Goal: Task Accomplishment & Management: Manage account settings

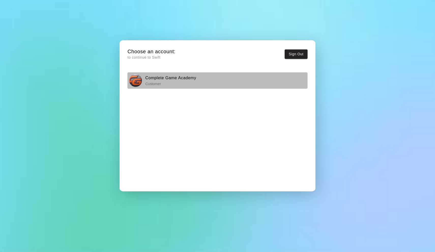
click at [199, 84] on div "Complete Game Academy Customer" at bounding box center [217, 80] width 177 height 13
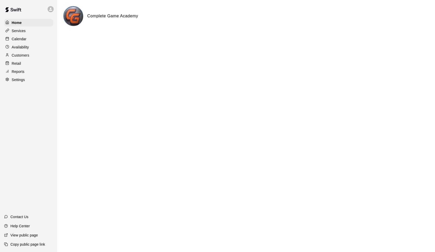
click at [23, 48] on p "Availability" at bounding box center [20, 47] width 17 height 5
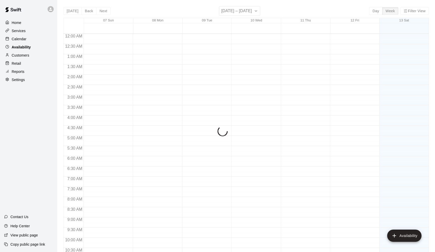
scroll to position [265, 0]
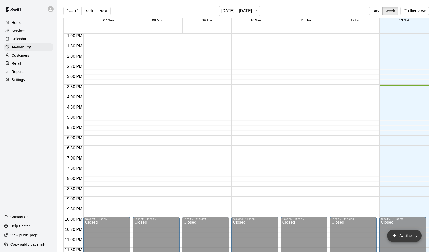
click at [411, 236] on button "Availability" at bounding box center [404, 235] width 34 height 12
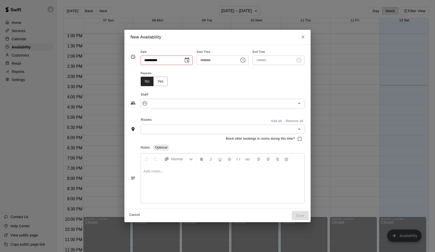
type input "**********"
type input "********"
type input "**********"
click at [306, 41] on button "Close" at bounding box center [302, 36] width 9 height 9
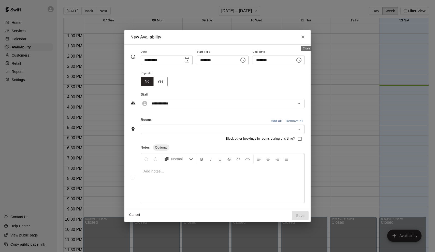
type input "**********"
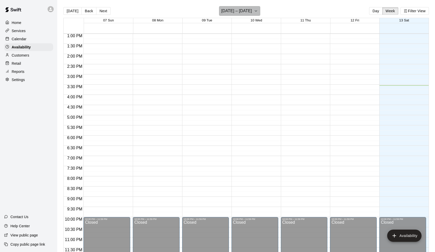
click at [246, 11] on h6 "[DATE] – [DATE]" at bounding box center [236, 10] width 31 height 7
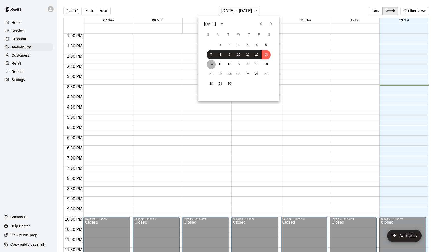
click at [210, 65] on button "14" at bounding box center [211, 64] width 9 height 9
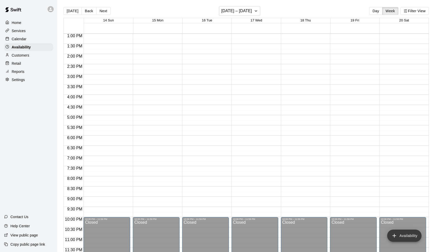
click at [403, 239] on button "Availability" at bounding box center [404, 235] width 34 height 12
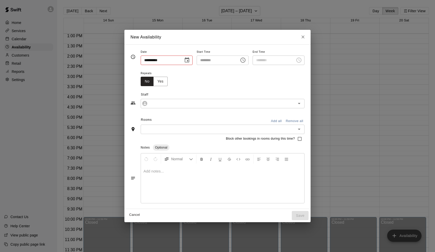
type input "**********"
type input "********"
type input "**********"
click at [187, 60] on icon "Choose date, selected date is Sep 14, 2025" at bounding box center [187, 60] width 6 height 6
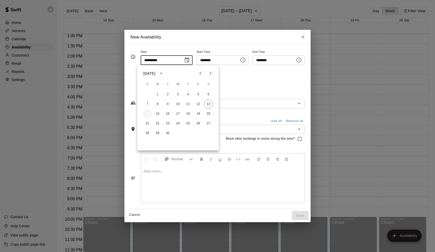
click at [145, 112] on button "14" at bounding box center [147, 113] width 9 height 9
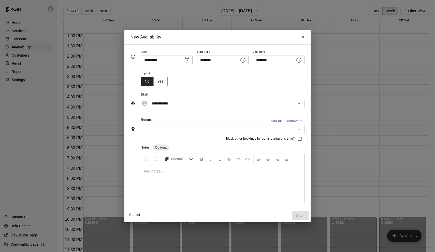
click at [243, 61] on icon "Choose time, selected time is 3:00 PM" at bounding box center [243, 60] width 6 height 6
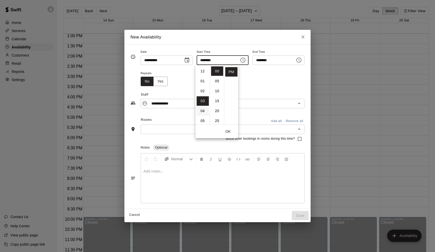
scroll to position [0, 0]
click at [203, 90] on li "02" at bounding box center [203, 90] width 12 height 9
type input "********"
click at [302, 61] on icon "Choose time, selected time is 3:30 PM" at bounding box center [299, 60] width 6 height 6
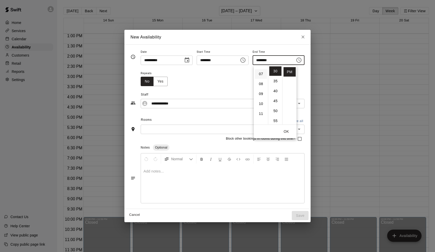
scroll to position [66, 0]
click at [262, 82] on li "08" at bounding box center [261, 84] width 12 height 9
type input "********"
click at [286, 134] on button "OK" at bounding box center [286, 131] width 16 height 9
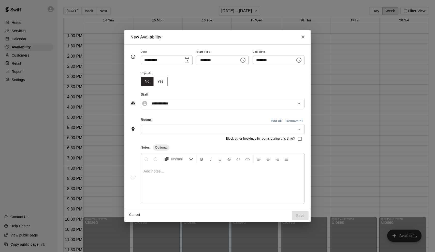
click at [302, 128] on icon "Open" at bounding box center [299, 129] width 6 height 6
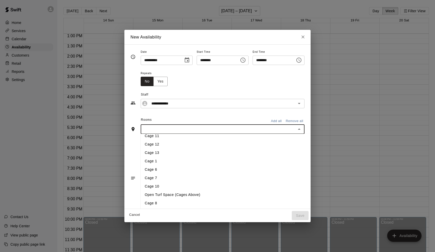
scroll to position [80, 0]
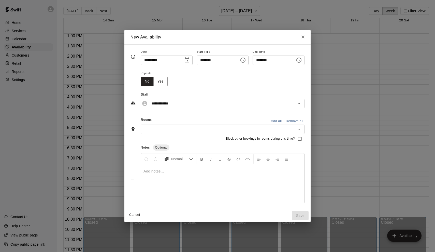
click at [227, 116] on div "Rooms Add all Remove all" at bounding box center [217, 120] width 174 height 9
click at [160, 84] on button "Yes" at bounding box center [160, 81] width 14 height 9
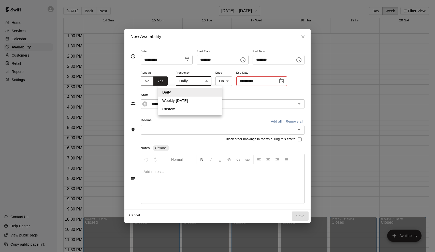
click at [203, 84] on body "Home Services Calendar Availability Customers Retail Reports Settings Contact U…" at bounding box center [217, 130] width 435 height 260
click at [197, 100] on li "Weekly [DATE]" at bounding box center [190, 100] width 64 height 8
type input "******"
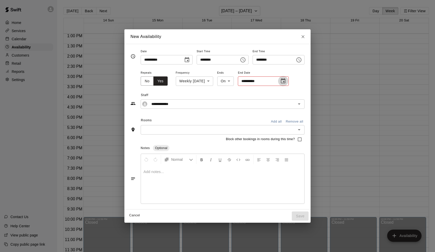
click at [285, 81] on icon "Choose date" at bounding box center [283, 80] width 5 height 5
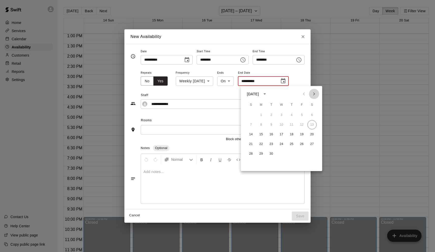
click at [314, 96] on icon "Next month" at bounding box center [314, 94] width 6 height 6
click at [251, 164] on button "30" at bounding box center [250, 163] width 9 height 9
type input "**********"
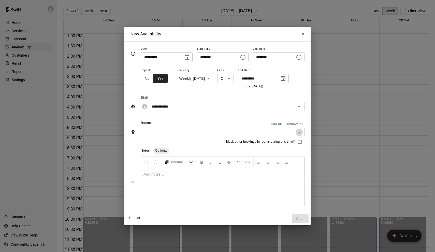
click at [302, 132] on icon "Open" at bounding box center [299, 132] width 6 height 6
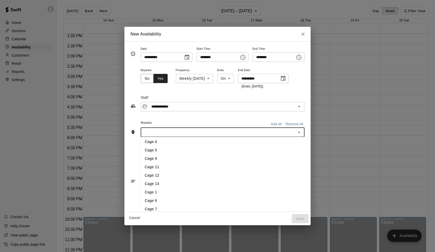
scroll to position [52, 0]
click at [177, 188] on li "Cage 1" at bounding box center [226, 191] width 171 height 8
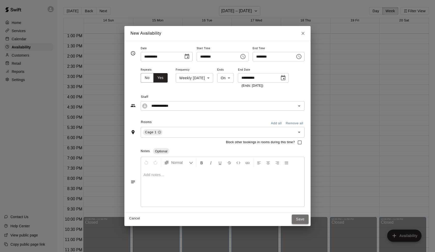
click at [300, 217] on button "Save" at bounding box center [300, 218] width 17 height 9
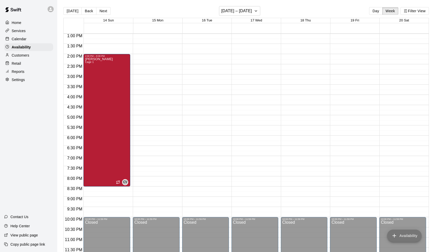
click at [400, 233] on button "Availability" at bounding box center [404, 235] width 34 height 12
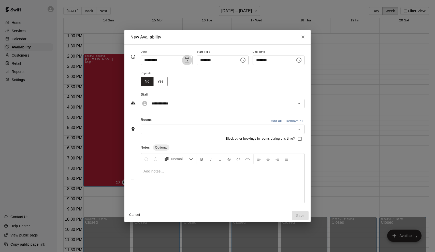
click at [185, 60] on icon "Choose date, selected date is Sep 14, 2025" at bounding box center [187, 60] width 6 height 6
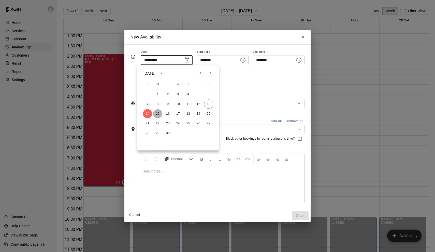
click at [158, 115] on button "15" at bounding box center [157, 113] width 9 height 9
type input "**********"
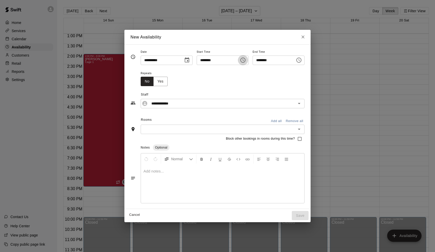
click at [244, 62] on icon "Choose time, selected time is 3:00 PM" at bounding box center [243, 60] width 6 height 6
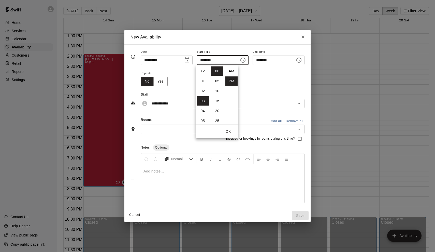
scroll to position [9, 0]
drag, startPoint x: 204, startPoint y: 94, endPoint x: 206, endPoint y: 84, distance: 9.5
click at [206, 84] on ul "12 01 02 03 04 05 06 07 08 09 10 11" at bounding box center [203, 94] width 14 height 59
click at [207, 80] on li "04" at bounding box center [203, 80] width 12 height 9
type input "********"
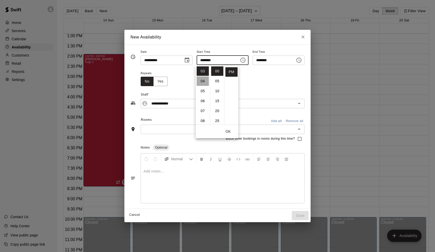
type input "********"
click at [217, 93] on li "30" at bounding box center [217, 90] width 12 height 9
type input "********"
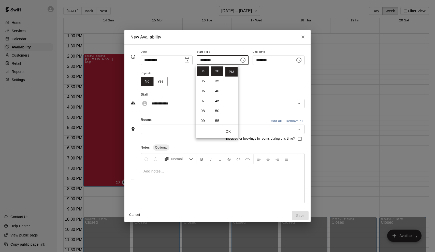
click at [301, 62] on icon "Choose time, selected time is 4:30 PM" at bounding box center [298, 59] width 5 height 5
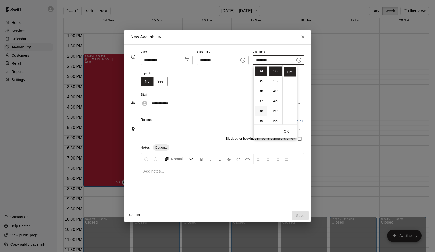
scroll to position [42, 0]
click at [258, 108] on li "08" at bounding box center [261, 108] width 12 height 9
type input "********"
click at [302, 61] on icon "Choose time, selected time is 8:30 PM" at bounding box center [299, 60] width 6 height 6
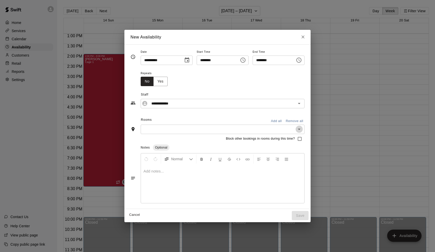
click at [302, 127] on icon "Open" at bounding box center [299, 129] width 6 height 6
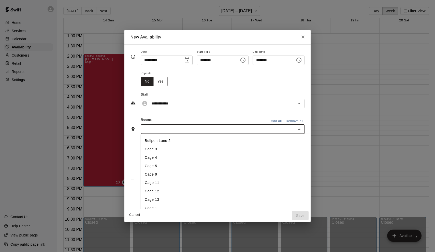
scroll to position [34, 0]
click at [183, 204] on li "Cage 1" at bounding box center [226, 206] width 170 height 8
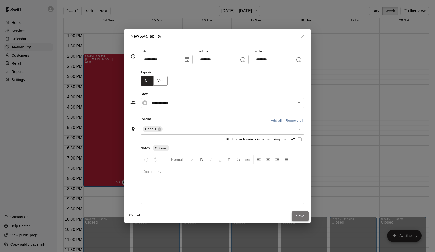
click at [301, 213] on button "Save" at bounding box center [300, 215] width 17 height 9
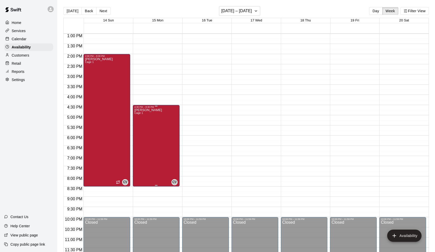
click at [162, 151] on div "[PERSON_NAME] Cage 1 CV" at bounding box center [156, 234] width 44 height 252
click at [140, 111] on icon "edit" at bounding box center [140, 113] width 6 height 6
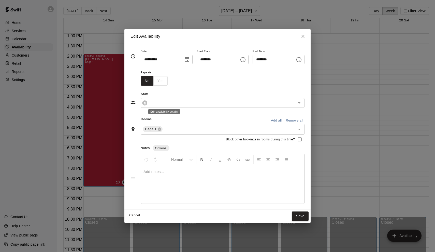
type input "**********"
click at [163, 83] on div "No Yes" at bounding box center [154, 80] width 27 height 9
click at [155, 79] on div "No Yes" at bounding box center [154, 80] width 27 height 9
click at [154, 83] on div "No Yes" at bounding box center [154, 80] width 27 height 9
click at [155, 83] on div "No Yes" at bounding box center [154, 80] width 27 height 9
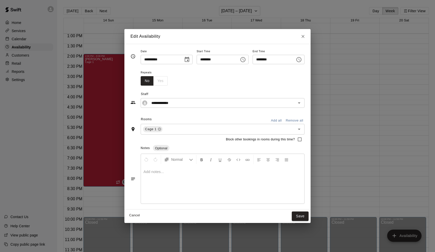
click at [155, 83] on div "No Yes" at bounding box center [154, 80] width 27 height 9
click at [191, 88] on div "**********" at bounding box center [217, 96] width 174 height 22
click at [144, 82] on button "No" at bounding box center [147, 80] width 13 height 9
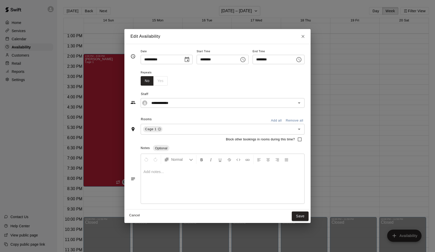
click at [155, 82] on div "No Yes" at bounding box center [154, 80] width 27 height 9
click at [304, 40] on button "Close" at bounding box center [302, 36] width 9 height 9
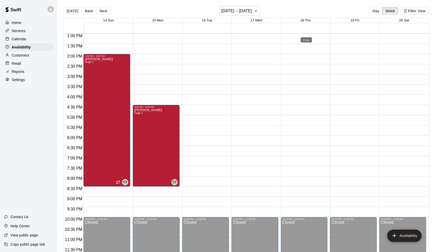
type input "**********"
click at [197, 126] on div "12:00 AM – 8:00 AM Closed 10:00 PM – 11:59 PM Closed" at bounding box center [205, 13] width 47 height 488
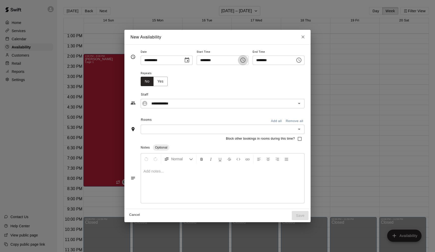
click at [245, 60] on icon "Choose time, selected time is 5:30 PM" at bounding box center [243, 60] width 6 height 6
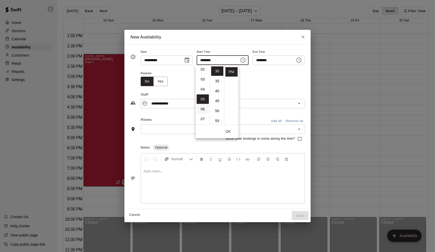
scroll to position [18, 0]
click at [203, 84] on li "03" at bounding box center [203, 82] width 12 height 9
click at [218, 69] on li "00" at bounding box center [217, 70] width 12 height 9
type input "********"
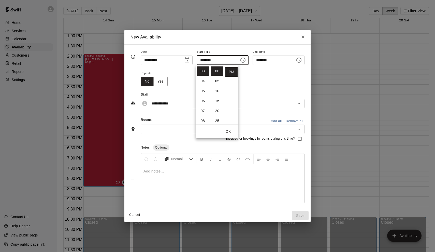
click at [229, 131] on button "OK" at bounding box center [228, 131] width 16 height 9
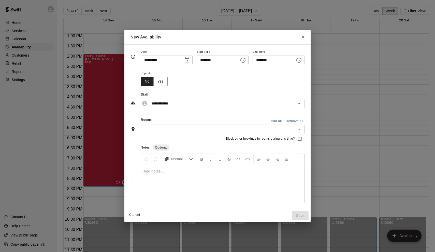
click at [300, 62] on icon "Choose time, selected time is 6:00 PM" at bounding box center [299, 60] width 6 height 6
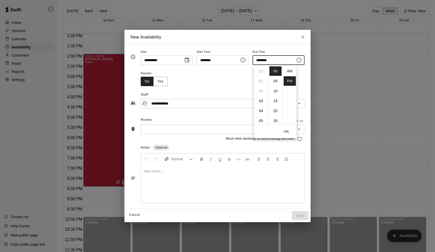
scroll to position [9, 0]
click at [300, 62] on icon "Choose time, selected time is 6:00 PM" at bounding box center [299, 60] width 6 height 6
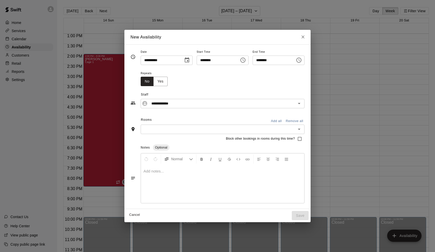
click at [302, 128] on icon "Open" at bounding box center [299, 129] width 6 height 6
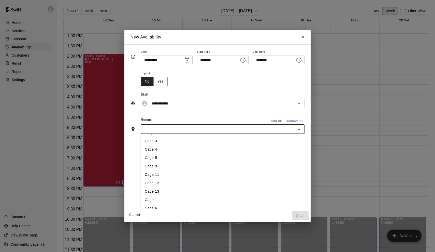
scroll to position [42, 0]
click at [159, 198] on li "Cage 1" at bounding box center [226, 198] width 170 height 8
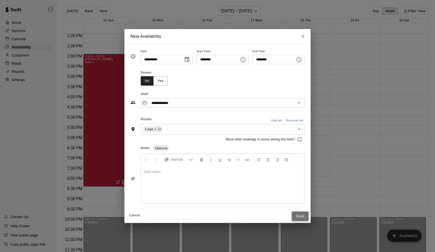
click at [304, 214] on button "Save" at bounding box center [300, 215] width 17 height 9
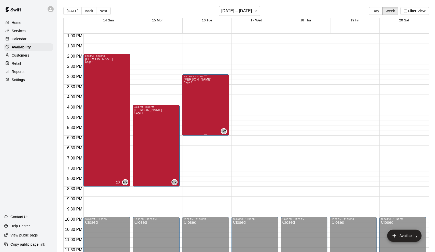
click at [216, 96] on div "[PERSON_NAME] Cage 1 CV" at bounding box center [206, 204] width 44 height 252
click at [191, 83] on icon "edit" at bounding box center [189, 83] width 6 height 6
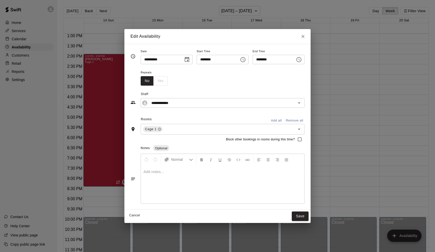
click at [154, 81] on div "No Yes" at bounding box center [154, 80] width 27 height 9
click at [300, 59] on icon "Choose time, selected time is 6:00 PM" at bounding box center [298, 59] width 5 height 5
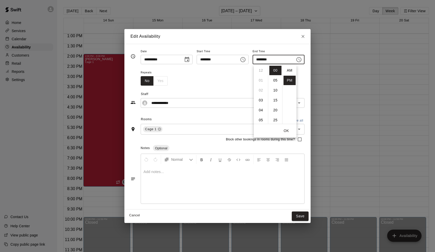
scroll to position [9, 0]
click at [262, 77] on li "07" at bounding box center [261, 80] width 12 height 9
click at [300, 88] on div "**********" at bounding box center [217, 96] width 174 height 22
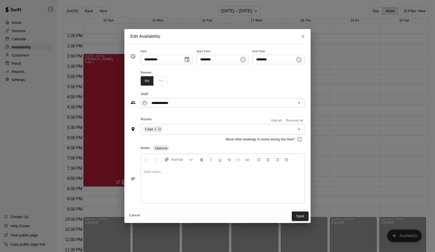
click at [160, 80] on div "No Yes" at bounding box center [154, 80] width 27 height 9
click at [298, 60] on button "Choose time, selected time is 7:00 PM" at bounding box center [299, 59] width 10 height 10
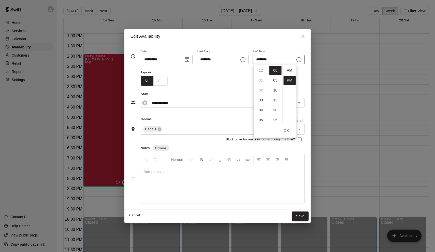
scroll to position [9, 0]
click at [263, 78] on li "06" at bounding box center [261, 77] width 12 height 9
click at [262, 74] on li "05" at bounding box center [261, 70] width 12 height 9
click at [277, 69] on li "30" at bounding box center [275, 68] width 12 height 9
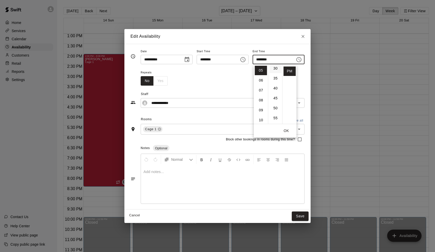
type input "********"
click at [217, 148] on div "Notes Optional" at bounding box center [223, 148] width 164 height 8
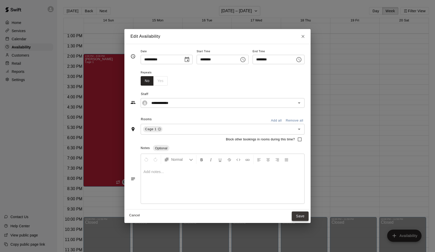
click at [307, 213] on button "Save" at bounding box center [300, 215] width 17 height 9
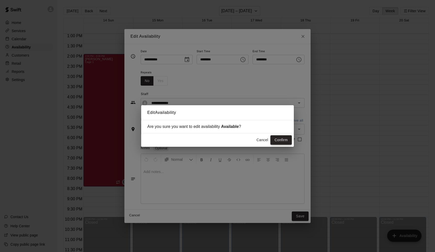
click at [290, 136] on button "Confirm" at bounding box center [280, 139] width 21 height 9
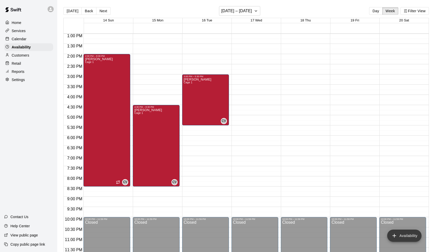
click at [398, 237] on button "Availability" at bounding box center [404, 235] width 34 height 12
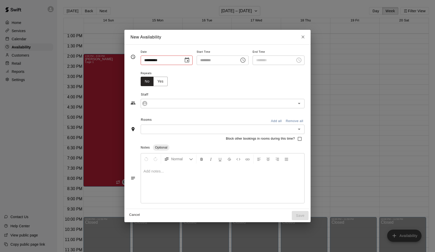
type input "**********"
type input "********"
type input "**********"
click at [156, 81] on button "Yes" at bounding box center [160, 81] width 14 height 9
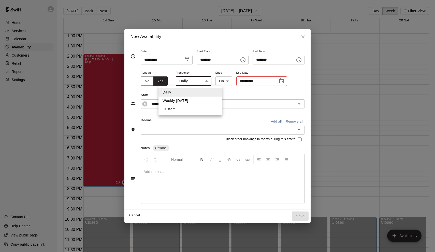
click at [201, 80] on body "Home Services Calendar Availability Customers Retail Reports Settings Contact U…" at bounding box center [217, 130] width 435 height 260
click at [258, 80] on div at bounding box center [217, 126] width 435 height 252
click at [197, 82] on body "Home Services Calendar Availability Customers Retail Reports Settings Contact U…" at bounding box center [217, 130] width 435 height 260
click at [186, 59] on div at bounding box center [217, 126] width 435 height 252
click at [186, 61] on icon "Choose date, selected date is Sep 14, 2025" at bounding box center [187, 59] width 5 height 5
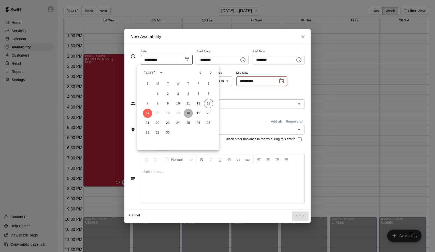
click at [191, 114] on button "18" at bounding box center [188, 113] width 9 height 9
type input "**********"
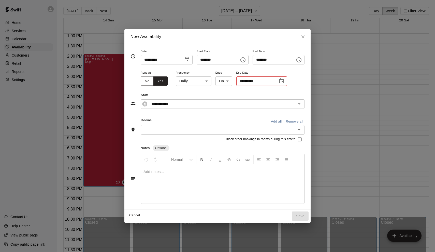
click at [204, 80] on body "Home Services Calendar Availability Customers Retail Reports Settings Contact U…" at bounding box center [217, 130] width 435 height 260
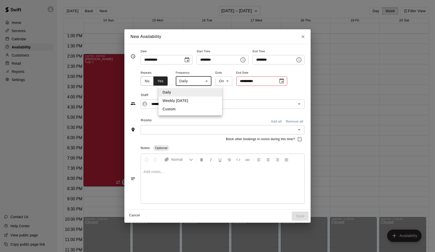
click at [199, 101] on li "Weekly [DATE]" at bounding box center [190, 100] width 64 height 8
type input "******"
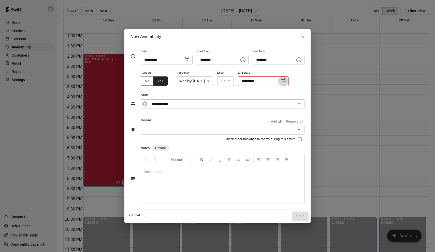
click at [285, 82] on icon "Choose date" at bounding box center [283, 80] width 5 height 5
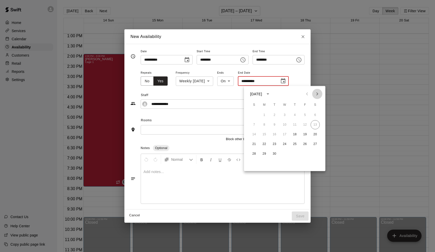
click at [317, 92] on icon "Next month" at bounding box center [317, 94] width 6 height 6
click at [286, 152] on button "31" at bounding box center [284, 153] width 9 height 9
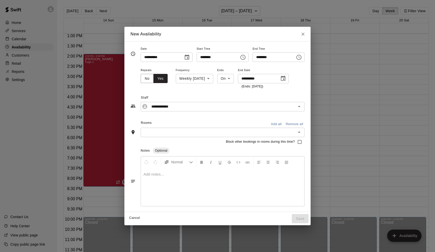
type input "**********"
click at [240, 133] on input "text" at bounding box center [218, 132] width 152 height 6
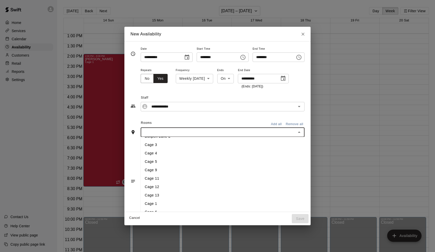
scroll to position [53, 0]
click at [154, 191] on li "Cage 1" at bounding box center [226, 191] width 170 height 8
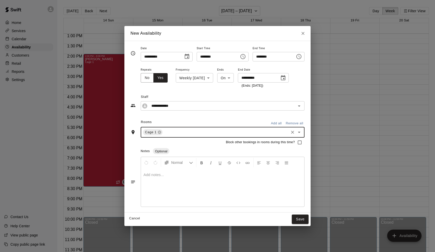
click at [213, 87] on div "Frequency Weekly [DATE] ****** ​" at bounding box center [194, 77] width 37 height 22
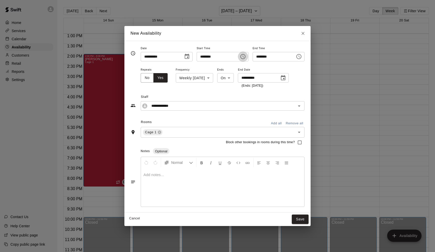
click at [243, 59] on icon "Choose time, selected time is 3:00 PM" at bounding box center [243, 56] width 6 height 6
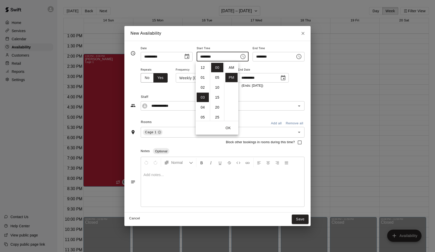
scroll to position [9, 0]
click at [205, 84] on li "06" at bounding box center [203, 85] width 12 height 9
type input "********"
click at [301, 55] on icon "Choose time, selected time is 6:30 PM" at bounding box center [298, 56] width 5 height 5
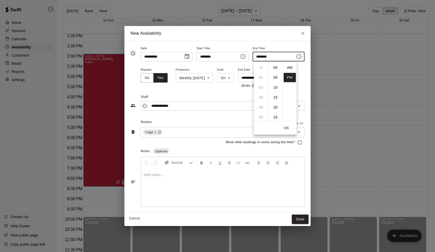
scroll to position [9, 0]
click at [263, 99] on li "09" at bounding box center [261, 97] width 12 height 9
type input "********"
click at [289, 128] on button "OK" at bounding box center [286, 127] width 16 height 9
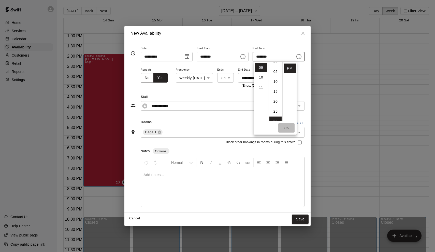
scroll to position [11, 0]
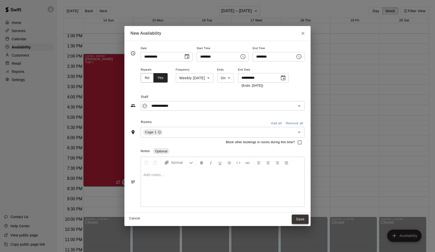
click at [308, 218] on button "Save" at bounding box center [300, 218] width 17 height 9
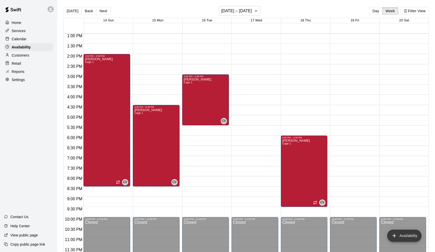
click at [397, 236] on icon "add" at bounding box center [394, 235] width 6 height 6
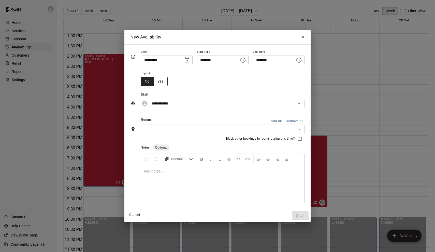
click at [156, 81] on button "Yes" at bounding box center [160, 81] width 14 height 9
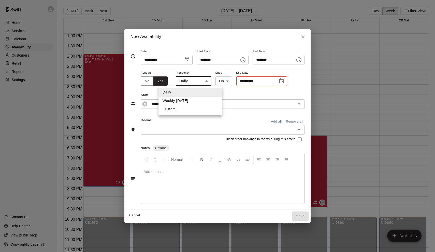
click at [197, 83] on body "Home Services Calendar Availability Customers Retail Reports Settings Contact U…" at bounding box center [217, 130] width 435 height 260
click at [185, 59] on div at bounding box center [217, 126] width 435 height 252
click at [187, 60] on icon "Choose date, selected date is Sep 14, 2025" at bounding box center [187, 60] width 6 height 6
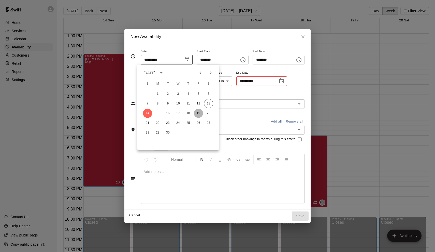
click at [200, 112] on button "19" at bounding box center [198, 113] width 9 height 9
type input "**********"
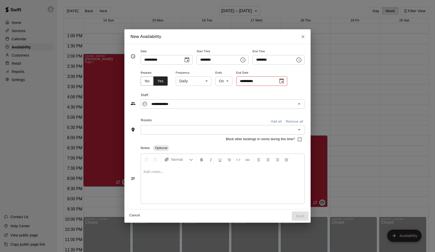
click at [203, 84] on body "Home Services Calendar Availability Customers Retail Reports Settings Contact U…" at bounding box center [217, 130] width 435 height 260
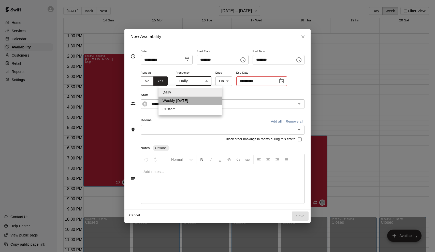
click at [201, 98] on li "Weekly [DATE]" at bounding box center [190, 100] width 64 height 8
click at [205, 80] on body "Home Services Calendar Availability Customers Retail Reports Settings Contact U…" at bounding box center [217, 130] width 435 height 260
click at [196, 112] on li "Custom" at bounding box center [193, 109] width 64 height 8
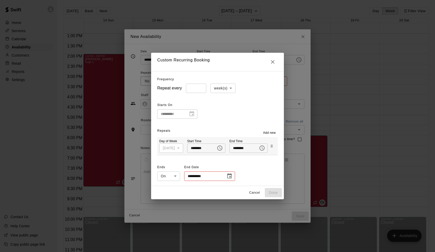
click at [221, 89] on body "Home Services Calendar Availability Customers Retail Reports Settings Contact U…" at bounding box center [217, 130] width 435 height 260
click at [221, 87] on div at bounding box center [217, 126] width 435 height 252
click at [196, 90] on input "*" at bounding box center [196, 87] width 20 height 9
click at [214, 107] on div "**********" at bounding box center [217, 110] width 120 height 18
click at [192, 113] on div "**********" at bounding box center [177, 113] width 40 height 9
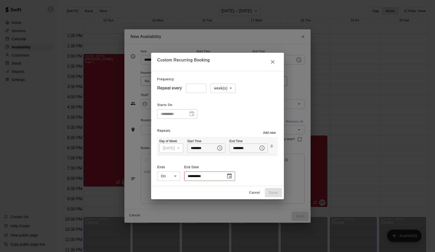
click at [271, 59] on icon "Close" at bounding box center [273, 62] width 6 height 6
type input "******"
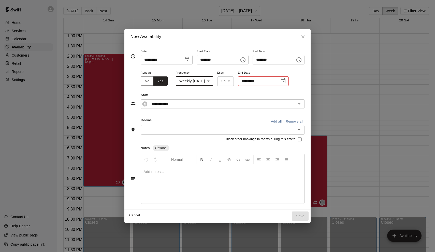
click at [189, 62] on icon "Choose date, selected date is Sep 19, 2025" at bounding box center [187, 60] width 6 height 6
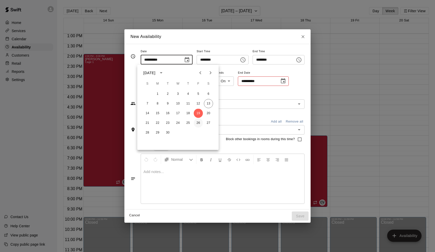
click at [200, 123] on button "26" at bounding box center [198, 122] width 9 height 9
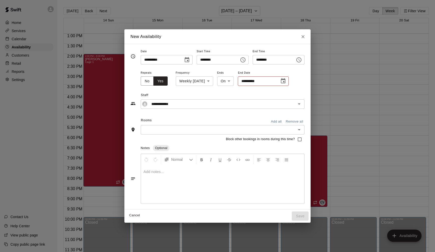
type input "**********"
click at [246, 62] on icon "Choose time, selected time is 3:00 PM" at bounding box center [243, 60] width 6 height 6
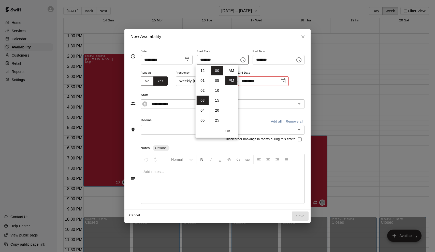
scroll to position [9, 0]
click at [203, 89] on li "05" at bounding box center [203, 90] width 12 height 9
type input "********"
click at [230, 131] on button "OK" at bounding box center [228, 130] width 16 height 9
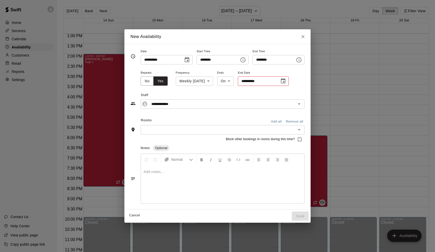
click at [302, 60] on icon "Choose time, selected time is 5:30 PM" at bounding box center [299, 60] width 6 height 6
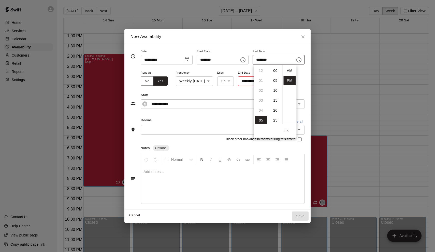
scroll to position [9, 0]
click at [261, 113] on li "09" at bounding box center [261, 110] width 12 height 9
click at [273, 73] on li "00" at bounding box center [275, 70] width 12 height 9
type input "********"
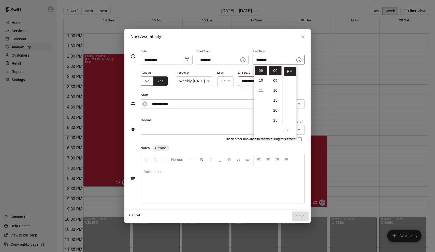
click at [287, 130] on button "OK" at bounding box center [286, 130] width 16 height 9
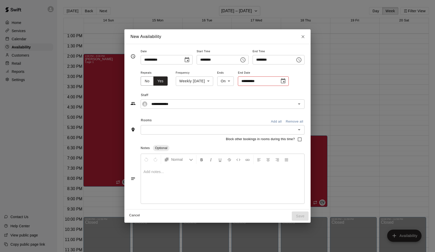
click at [302, 130] on icon "Open" at bounding box center [299, 129] width 6 height 6
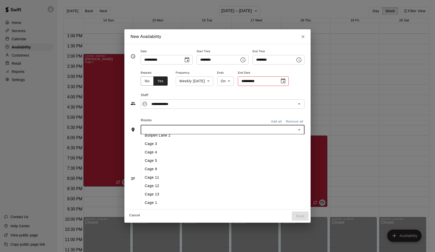
scroll to position [39, 0]
click at [159, 200] on li "Cage 1" at bounding box center [226, 202] width 171 height 8
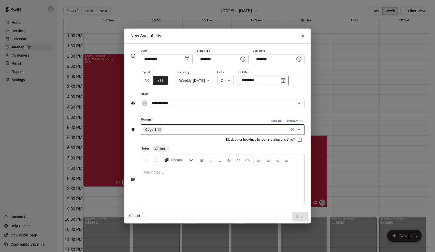
click at [283, 81] on icon "Choose date" at bounding box center [283, 80] width 6 height 6
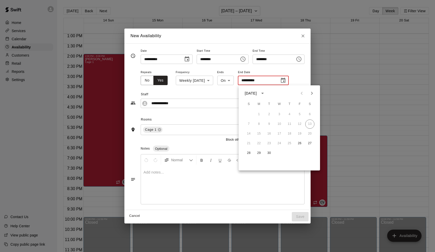
click at [313, 94] on icon "Next month" at bounding box center [312, 93] width 6 height 6
click at [302, 145] on button "26" at bounding box center [299, 143] width 9 height 9
type input "**********"
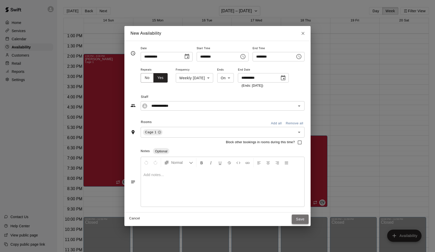
click at [300, 217] on button "Save" at bounding box center [300, 218] width 17 height 9
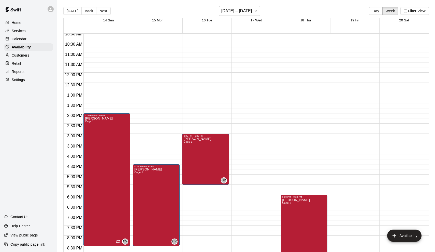
scroll to position [205, 0]
click at [409, 232] on button "Availability" at bounding box center [404, 235] width 34 height 12
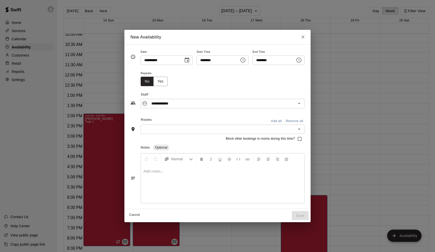
click at [187, 61] on icon "Choose date, selected date is Sep 14, 2025" at bounding box center [187, 59] width 5 height 5
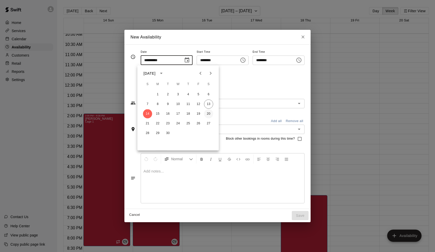
click at [210, 113] on button "20" at bounding box center [208, 113] width 9 height 9
type input "**********"
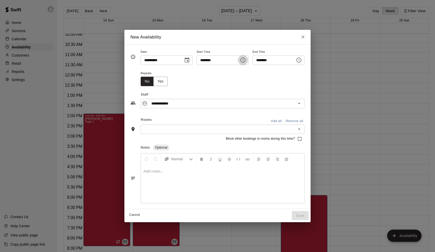
click at [244, 60] on icon "Choose time, selected time is 3:00 PM" at bounding box center [244, 60] width 2 height 2
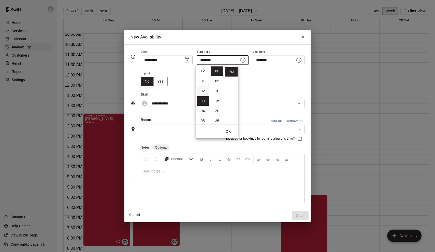
scroll to position [0, 0]
click at [201, 90] on li "02" at bounding box center [203, 90] width 12 height 9
type input "********"
click at [302, 62] on icon "Choose time, selected time is 3:30 PM" at bounding box center [299, 60] width 6 height 6
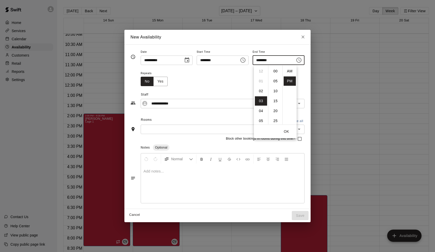
scroll to position [9, 0]
click at [262, 112] on li "07" at bounding box center [261, 110] width 12 height 9
click at [275, 71] on li "00" at bounding box center [275, 70] width 12 height 9
type input "********"
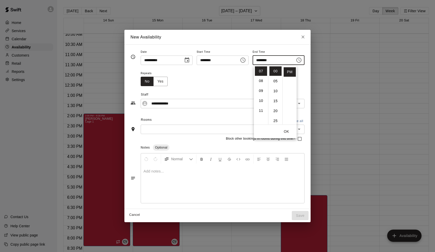
click at [286, 129] on button "OK" at bounding box center [286, 131] width 16 height 9
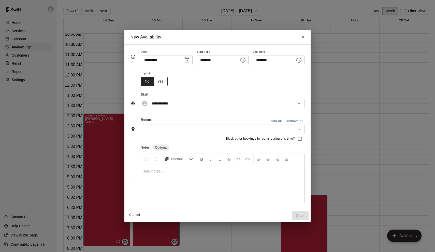
click at [162, 82] on button "Yes" at bounding box center [160, 81] width 14 height 9
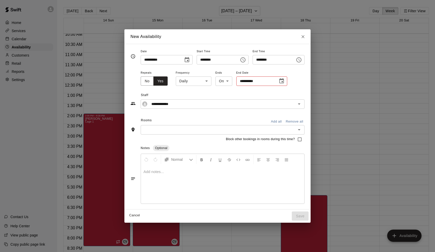
click at [205, 80] on body "Home Services Calendar Availability Customers Retail Reports Settings Contact U…" at bounding box center [217, 130] width 435 height 260
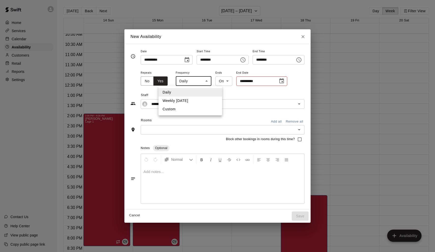
click at [206, 99] on li "Weekly [DATE]" at bounding box center [190, 100] width 64 height 8
type input "******"
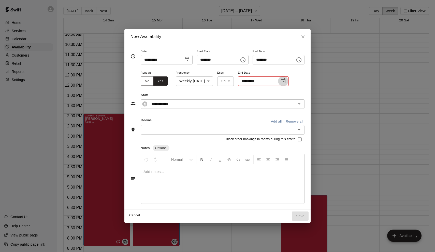
click at [286, 82] on icon "Choose date" at bounding box center [283, 81] width 6 height 6
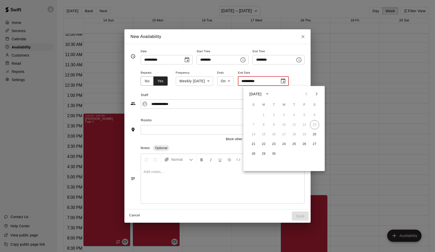
click at [316, 95] on icon "Next month" at bounding box center [317, 93] width 2 height 3
click at [283, 154] on button "31" at bounding box center [284, 153] width 9 height 9
type input "**********"
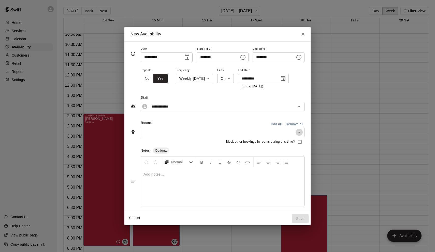
click at [300, 131] on icon "Open" at bounding box center [299, 132] width 6 height 6
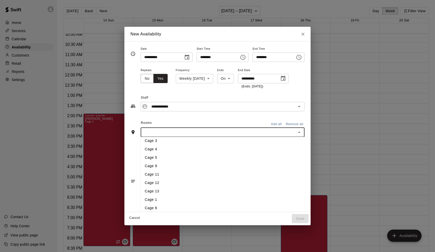
scroll to position [46, 0]
click at [206, 198] on li "Cage 1" at bounding box center [226, 197] width 170 height 8
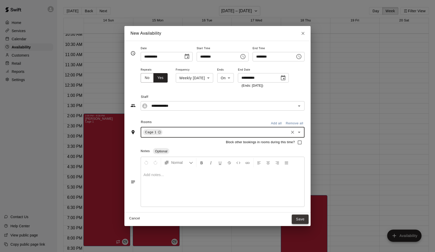
click at [307, 221] on button "Save" at bounding box center [300, 218] width 17 height 9
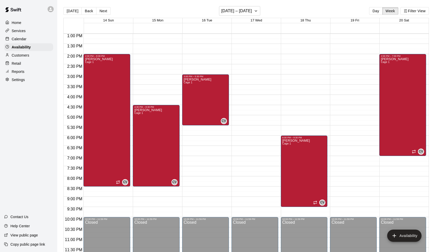
scroll to position [265, 0]
click at [102, 10] on button "Next" at bounding box center [103, 11] width 14 height 8
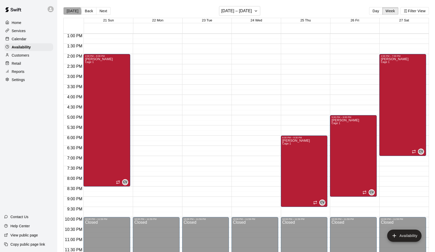
click at [72, 12] on button "[DATE]" at bounding box center [72, 11] width 18 height 8
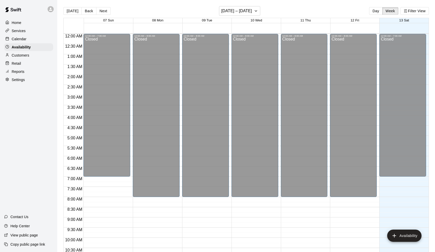
scroll to position [0, 0]
click at [100, 10] on button "Next" at bounding box center [103, 11] width 14 height 8
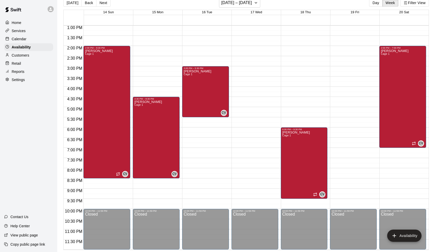
scroll to position [265, 0]
click at [106, 5] on button "Next" at bounding box center [103, 3] width 14 height 8
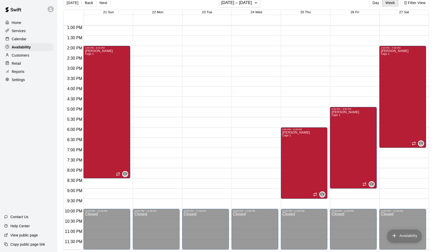
click at [400, 238] on button "Availability" at bounding box center [404, 235] width 34 height 12
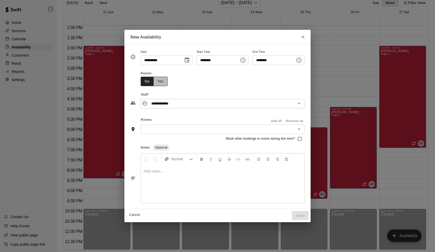
click at [157, 83] on button "Yes" at bounding box center [160, 81] width 14 height 9
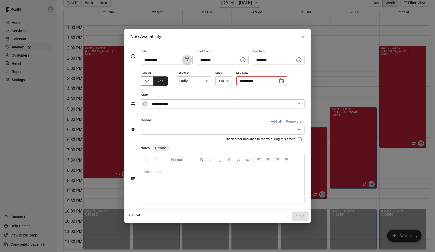
click at [185, 59] on icon "Choose date, selected date is Sep 27, 2025" at bounding box center [187, 59] width 5 height 5
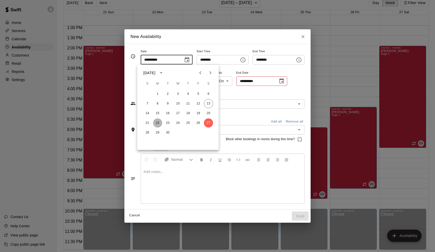
click at [158, 121] on button "22" at bounding box center [157, 122] width 9 height 9
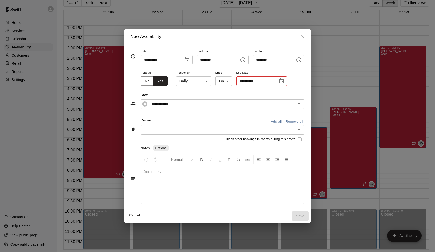
type input "**********"
click at [194, 79] on body "Home Services Calendar Availability Customers Retail Reports Settings Contact U…" at bounding box center [217, 122] width 435 height 260
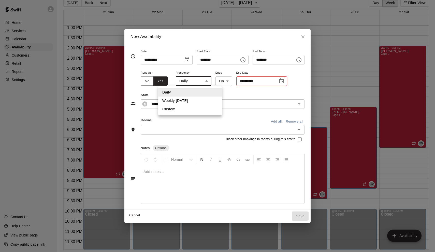
click at [193, 99] on li "Weekly [DATE]" at bounding box center [190, 100] width 64 height 8
type input "******"
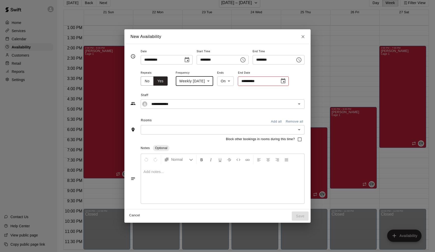
click at [286, 80] on icon "Choose date" at bounding box center [283, 81] width 6 height 6
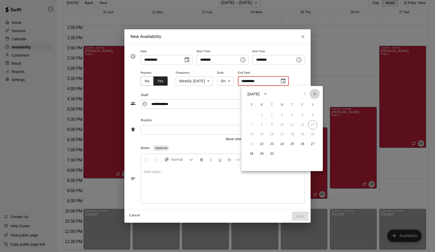
click at [316, 92] on icon "Next month" at bounding box center [315, 94] width 6 height 6
click at [315, 93] on icon "Next month" at bounding box center [315, 93] width 2 height 3
click at [281, 154] on button "31" at bounding box center [282, 153] width 9 height 9
type input "**********"
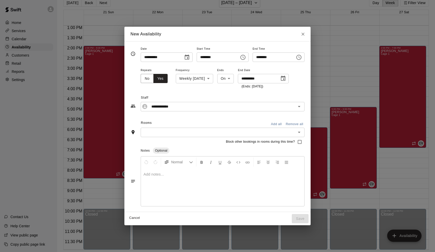
click at [194, 132] on input "text" at bounding box center [218, 132] width 152 height 6
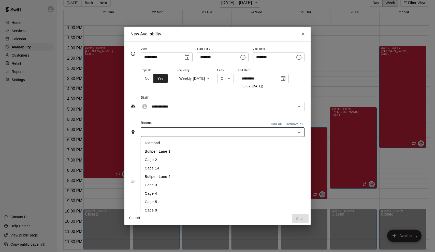
scroll to position [49, 0]
click at [178, 197] on li "Cage 1" at bounding box center [226, 194] width 171 height 8
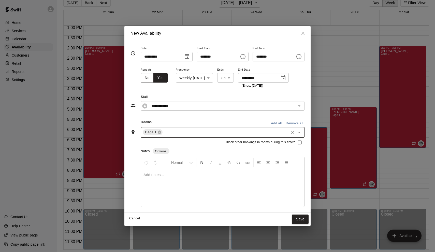
click at [241, 59] on icon "Choose time, selected time is 3:00 PM" at bounding box center [243, 56] width 6 height 6
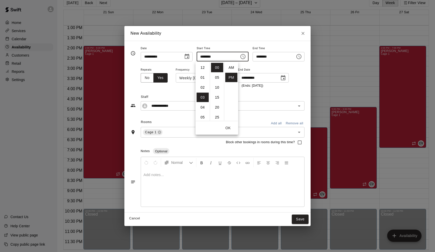
scroll to position [9, 0]
click at [203, 76] on li "04" at bounding box center [203, 77] width 12 height 9
type input "********"
click at [301, 55] on icon "Choose time, selected time is 4:30 PM" at bounding box center [298, 56] width 5 height 5
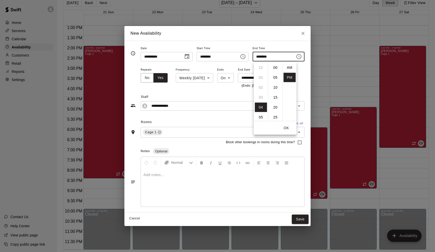
scroll to position [9, 0]
click at [262, 108] on li "08" at bounding box center [261, 107] width 12 height 9
type input "********"
click at [288, 125] on button "OK" at bounding box center [286, 127] width 16 height 9
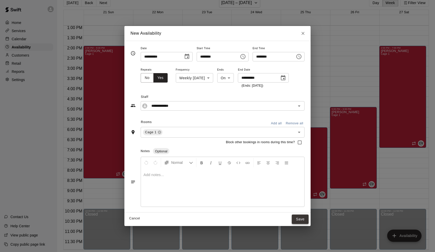
click at [303, 220] on button "Save" at bounding box center [300, 218] width 17 height 9
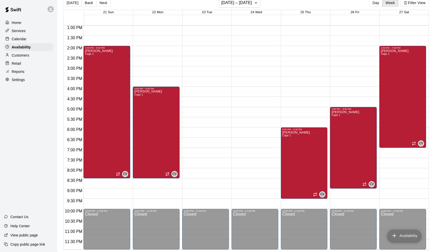
click at [410, 234] on button "Availability" at bounding box center [404, 235] width 34 height 12
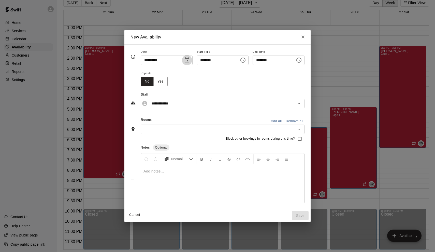
click at [185, 59] on icon "Choose date, selected date is Sep 27, 2025" at bounding box center [187, 59] width 5 height 5
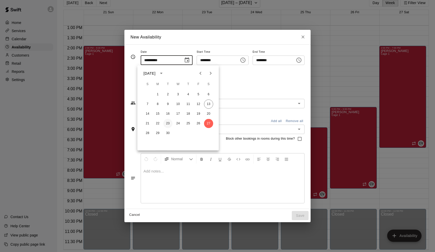
click at [167, 124] on button "23" at bounding box center [167, 123] width 9 height 9
type input "**********"
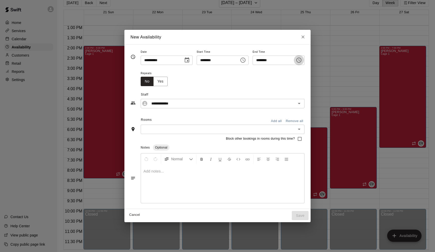
click at [302, 61] on icon "Choose time, selected time is 3:30 PM" at bounding box center [299, 60] width 6 height 6
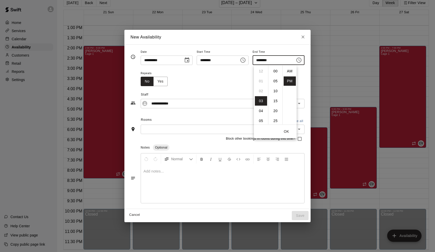
scroll to position [9, 0]
click at [260, 94] on li "05" at bounding box center [261, 94] width 12 height 9
type input "********"
click at [286, 133] on button "OK" at bounding box center [286, 131] width 16 height 9
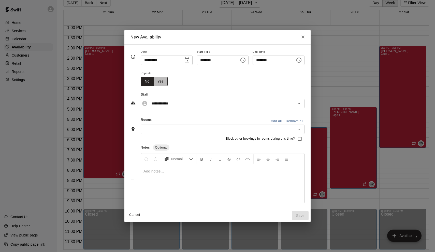
click at [157, 81] on button "Yes" at bounding box center [160, 81] width 14 height 9
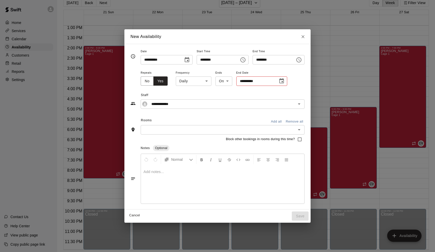
click at [200, 81] on body "Home Services Calendar Availability Customers Retail Reports Settings Contact U…" at bounding box center [217, 122] width 435 height 260
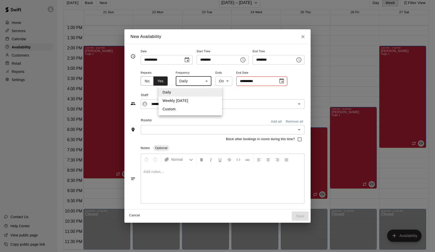
click at [202, 101] on li "Weekly [DATE]" at bounding box center [190, 100] width 64 height 8
type input "******"
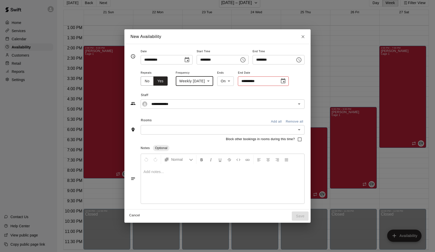
click at [286, 81] on icon "Choose date" at bounding box center [283, 81] width 6 height 6
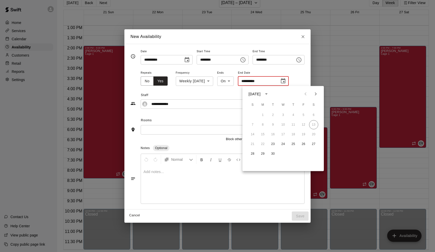
click at [317, 93] on icon "Next month" at bounding box center [316, 94] width 6 height 6
click at [281, 155] on button "31" at bounding box center [283, 153] width 9 height 9
type input "**********"
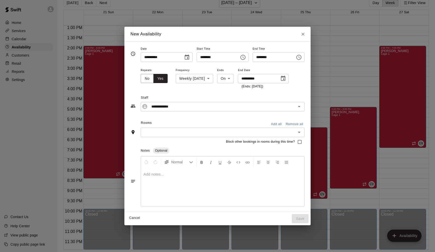
click at [235, 131] on input "text" at bounding box center [218, 132] width 152 height 6
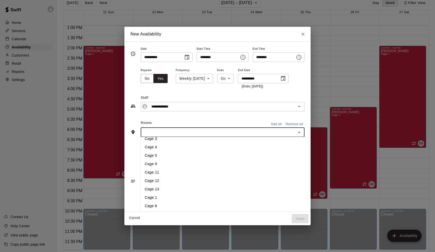
scroll to position [47, 0]
click at [188, 196] on li "Cage 1" at bounding box center [226, 196] width 171 height 8
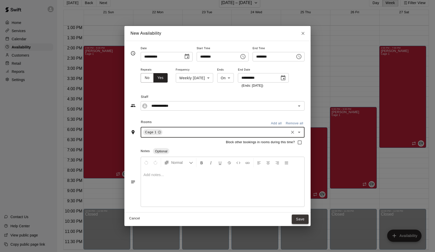
click at [304, 218] on button "Save" at bounding box center [300, 218] width 17 height 9
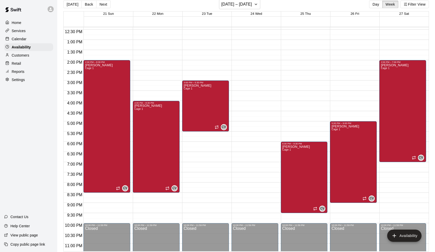
scroll to position [7, 0]
click at [103, 5] on button "Next" at bounding box center [103, 5] width 14 height 8
click at [104, 4] on button "Next" at bounding box center [103, 5] width 14 height 8
click at [88, 6] on button "Back" at bounding box center [88, 5] width 15 height 8
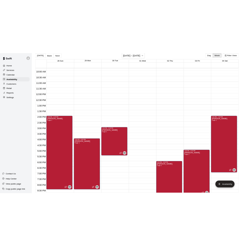
scroll to position [6, 0]
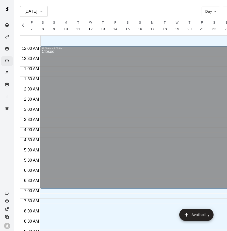
scroll to position [327, 0]
